Goal: Navigation & Orientation: Find specific page/section

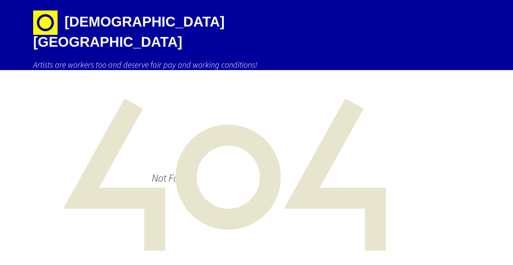
click at [53, 22] on img at bounding box center [45, 22] width 24 height 24
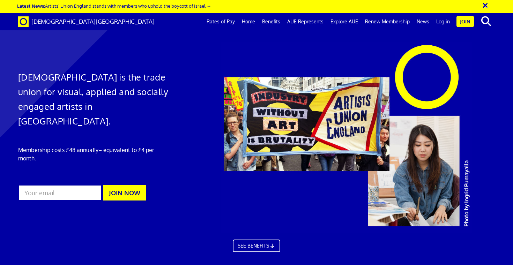
scroll to position [0, 5]
click at [464, 24] on link "Join" at bounding box center [465, 22] width 17 height 12
click at [444, 22] on link "Log in" at bounding box center [443, 21] width 21 height 17
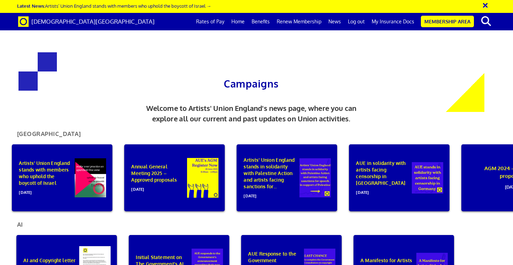
scroll to position [54, 0]
